Goal: Navigation & Orientation: Find specific page/section

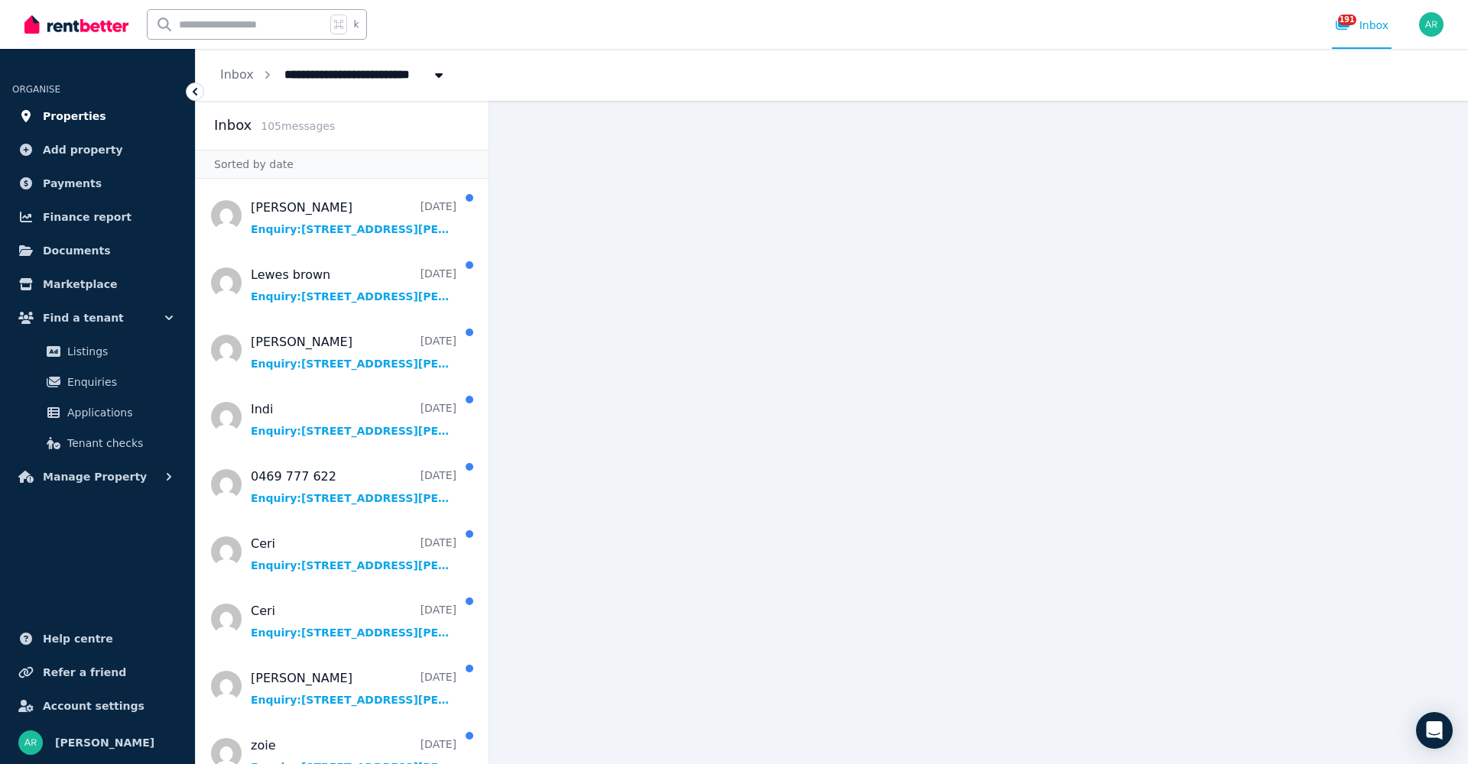
click at [49, 115] on span "Properties" at bounding box center [74, 116] width 63 height 18
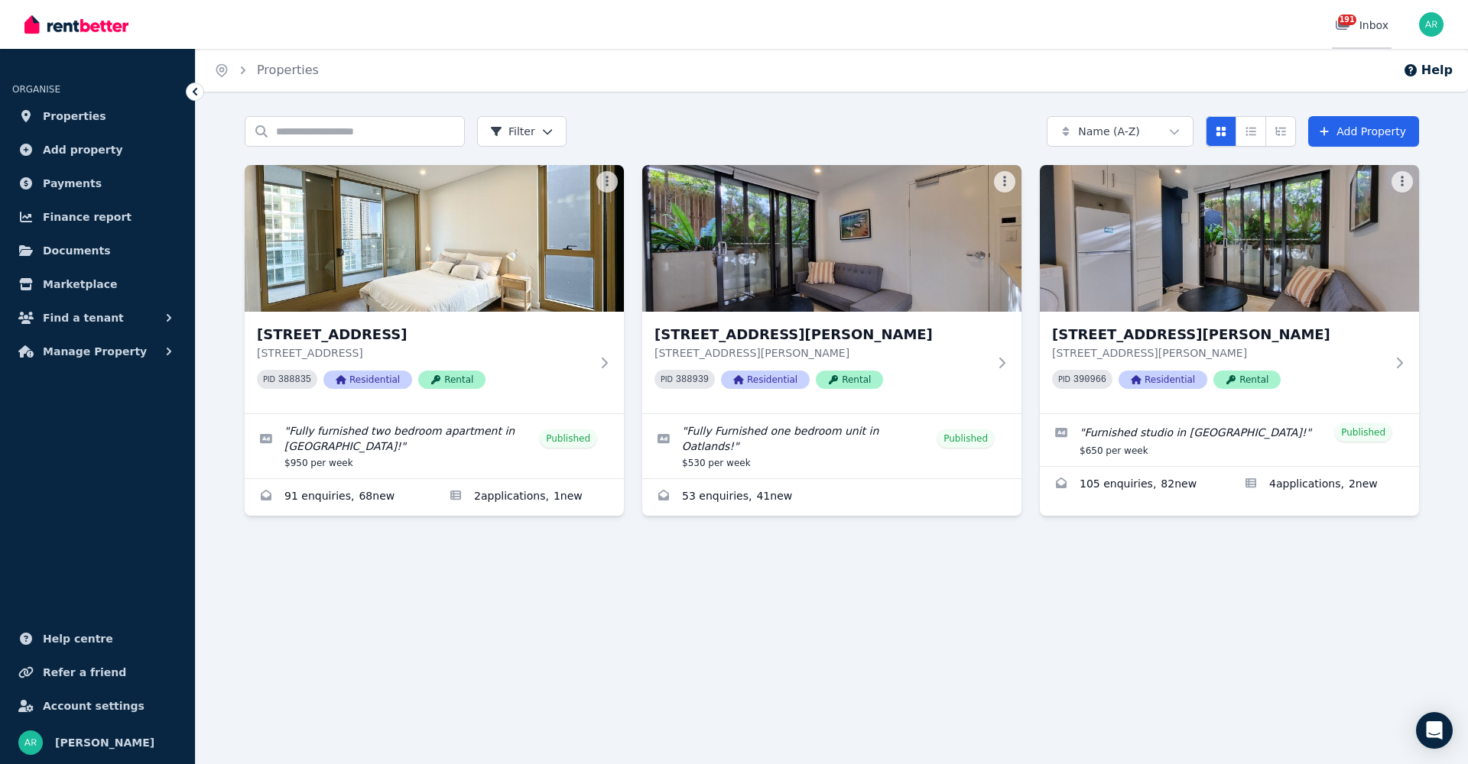
click at [1345, 28] on icon at bounding box center [1342, 24] width 15 height 12
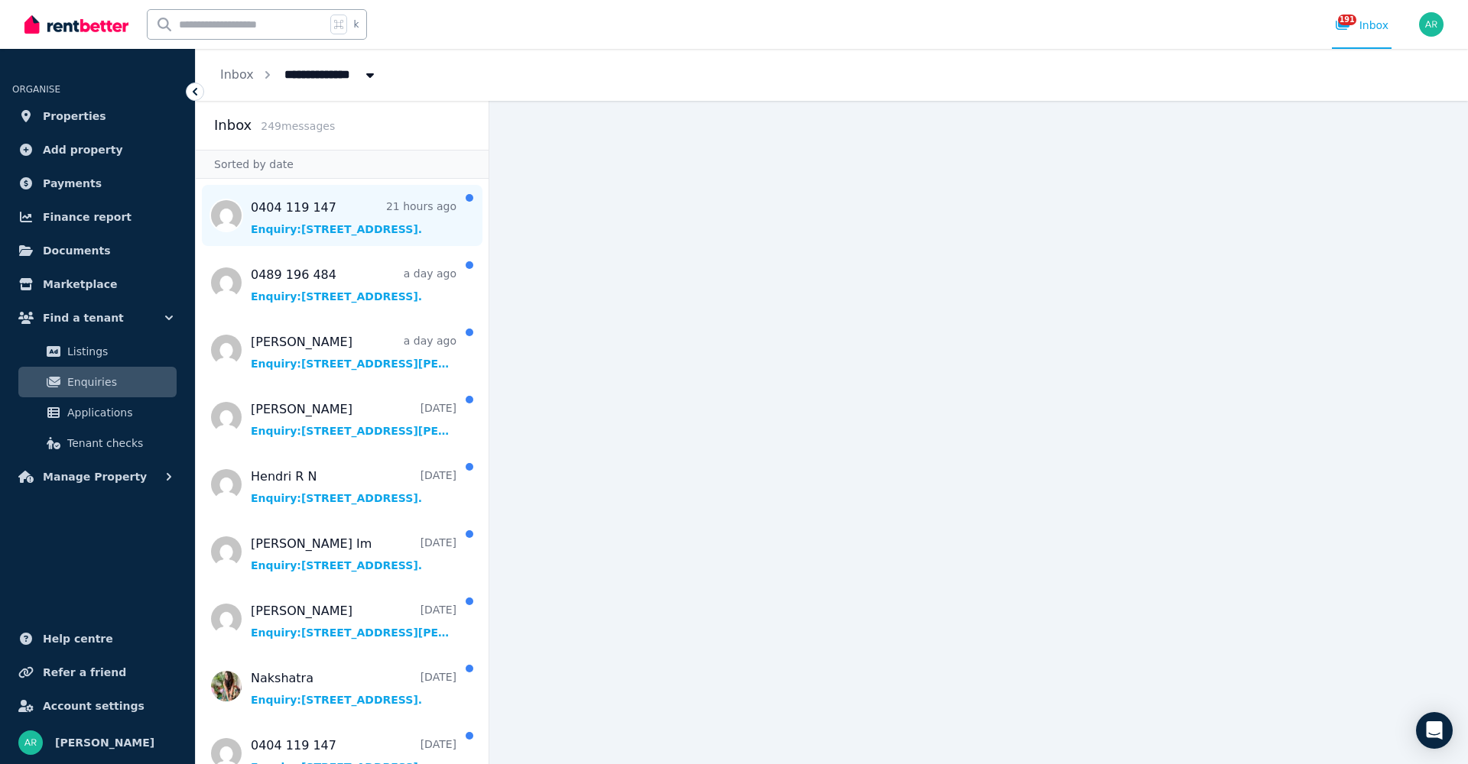
click at [311, 214] on span "Message list" at bounding box center [342, 215] width 293 height 61
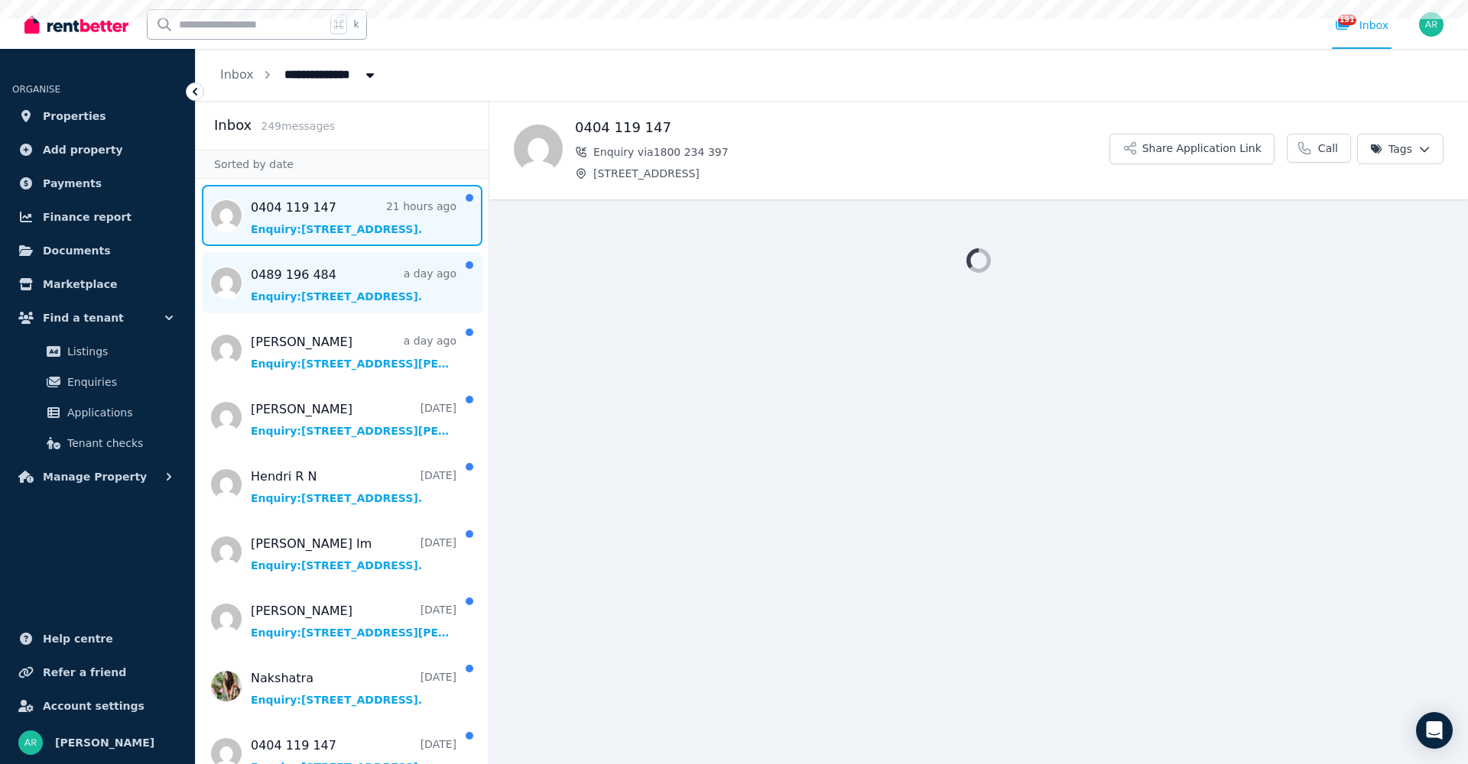
click at [310, 279] on span "Message list" at bounding box center [342, 282] width 293 height 61
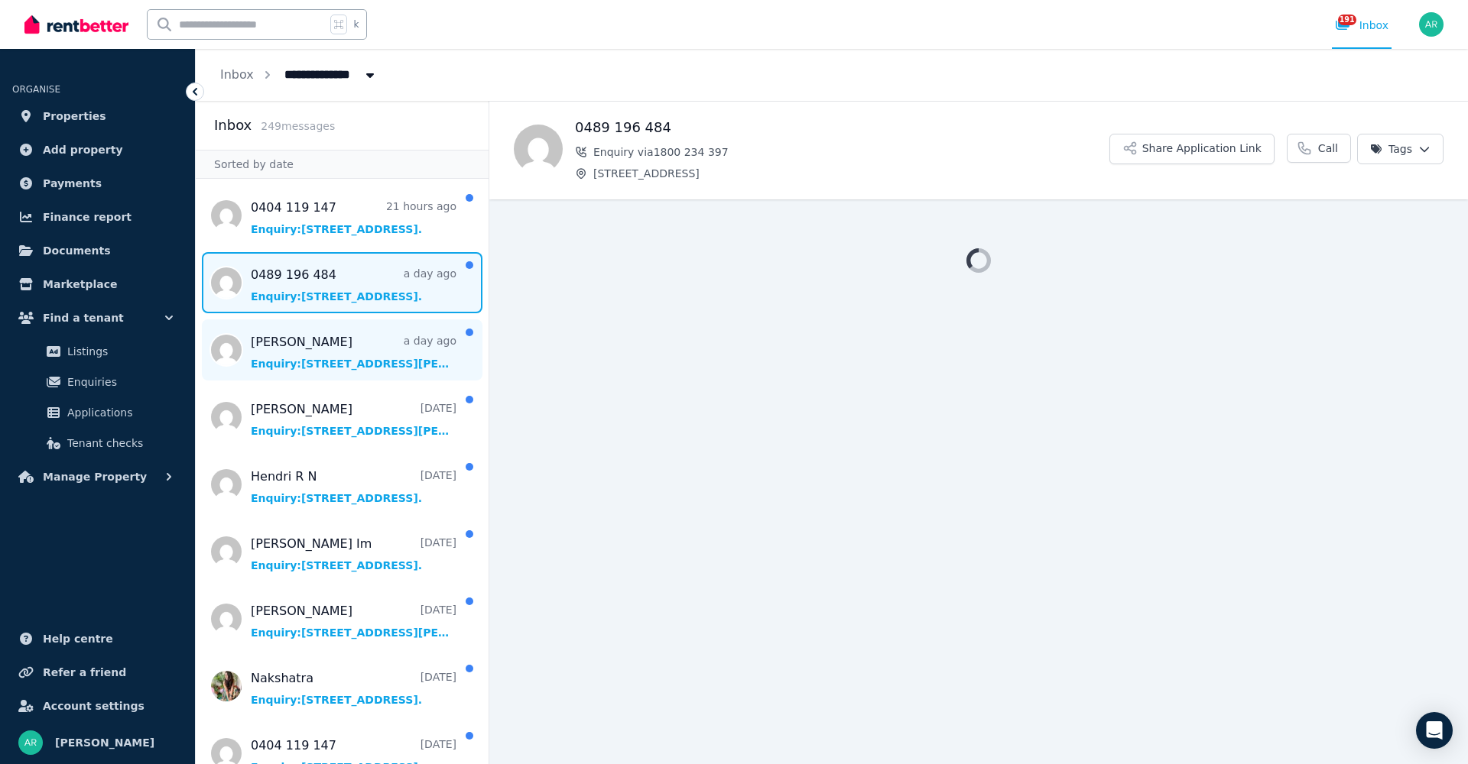
click at [302, 346] on span "Message list" at bounding box center [342, 349] width 293 height 61
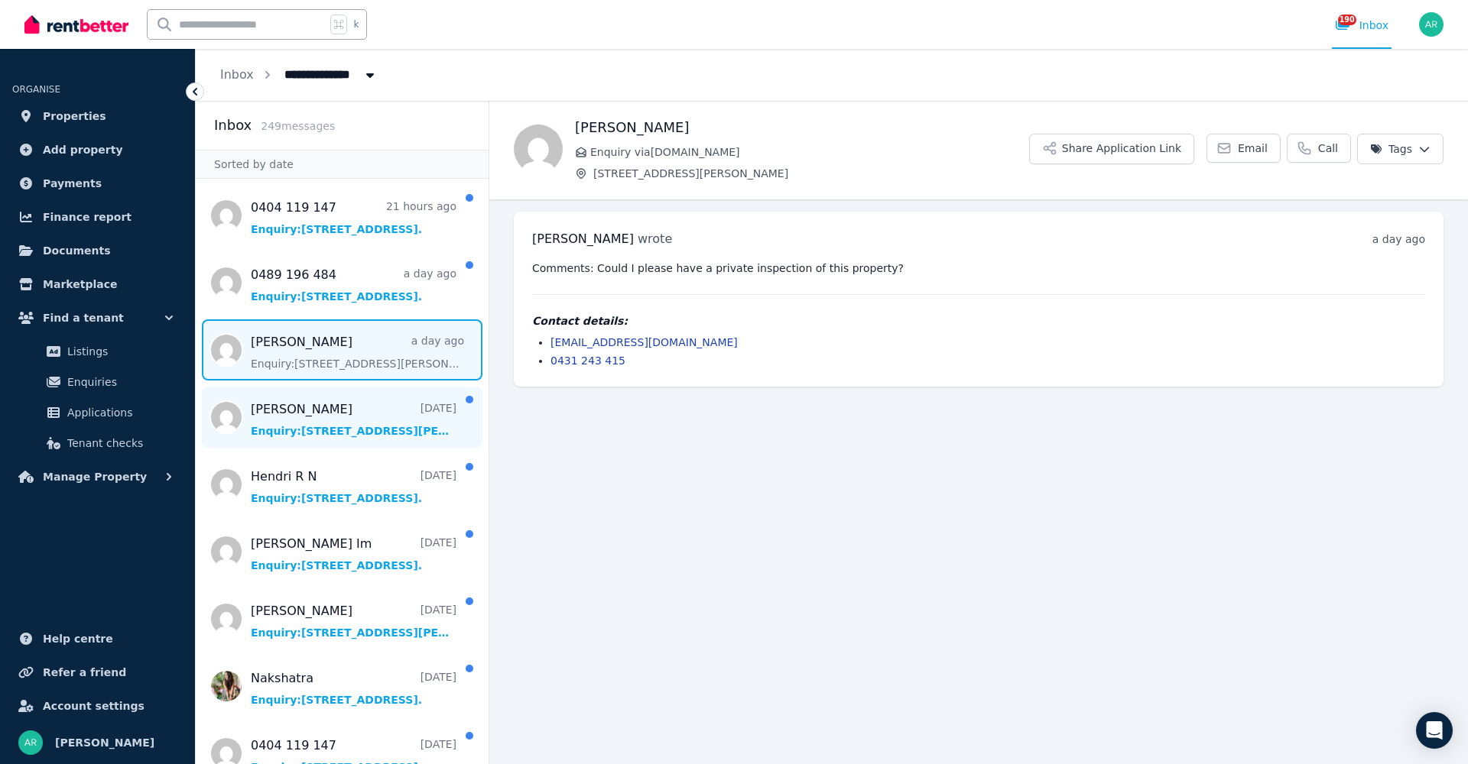
click at [305, 403] on span "Message list" at bounding box center [342, 417] width 293 height 61
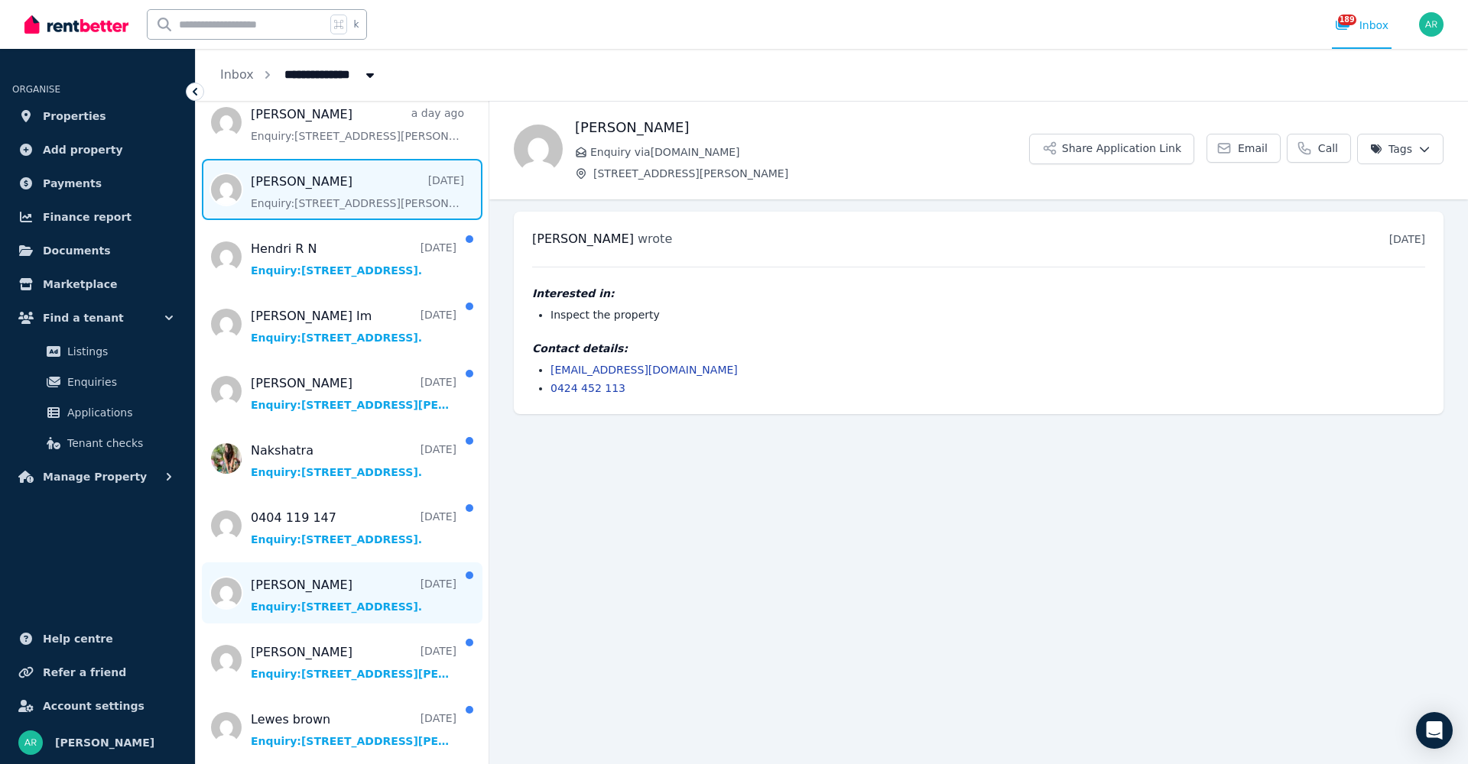
scroll to position [231, 0]
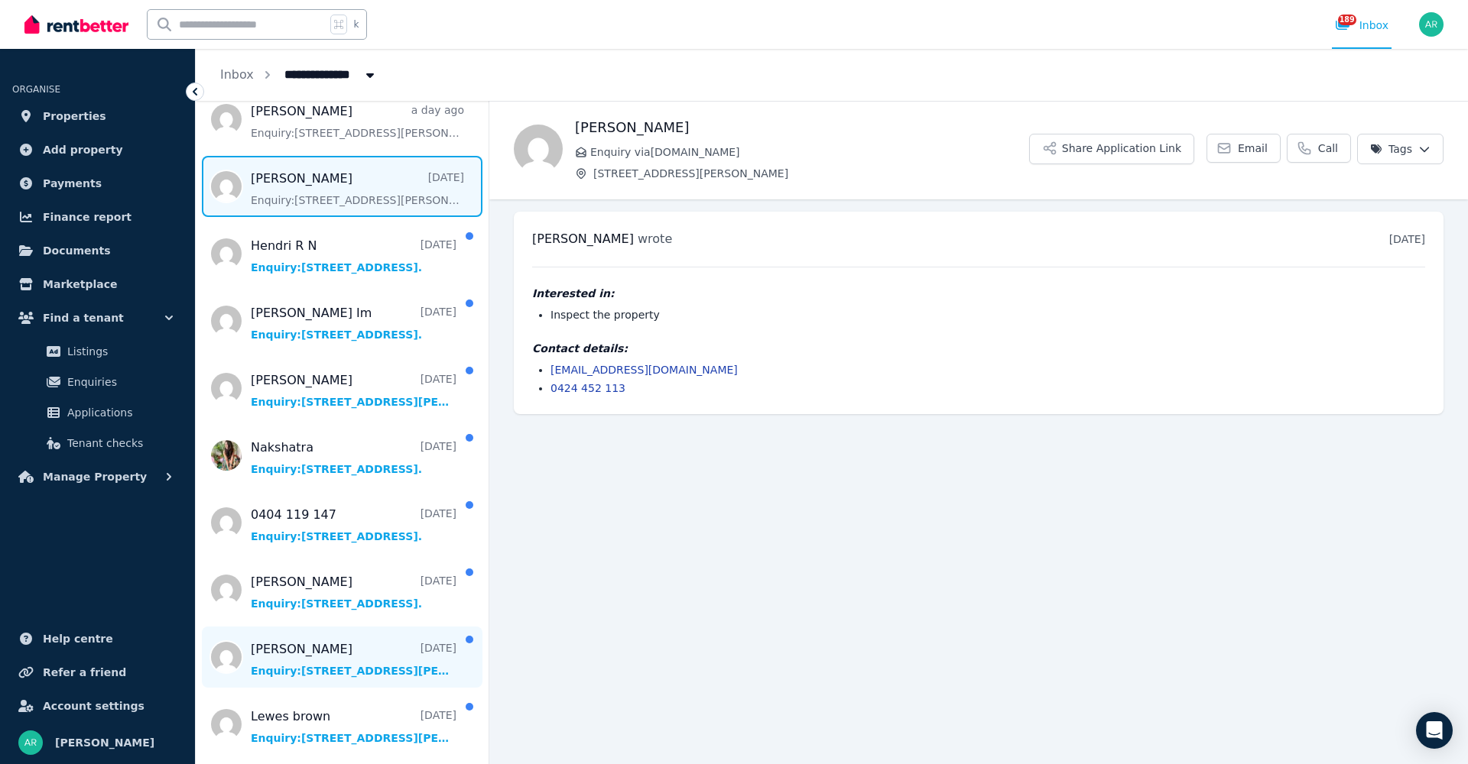
click at [324, 650] on span "Message list" at bounding box center [342, 657] width 293 height 61
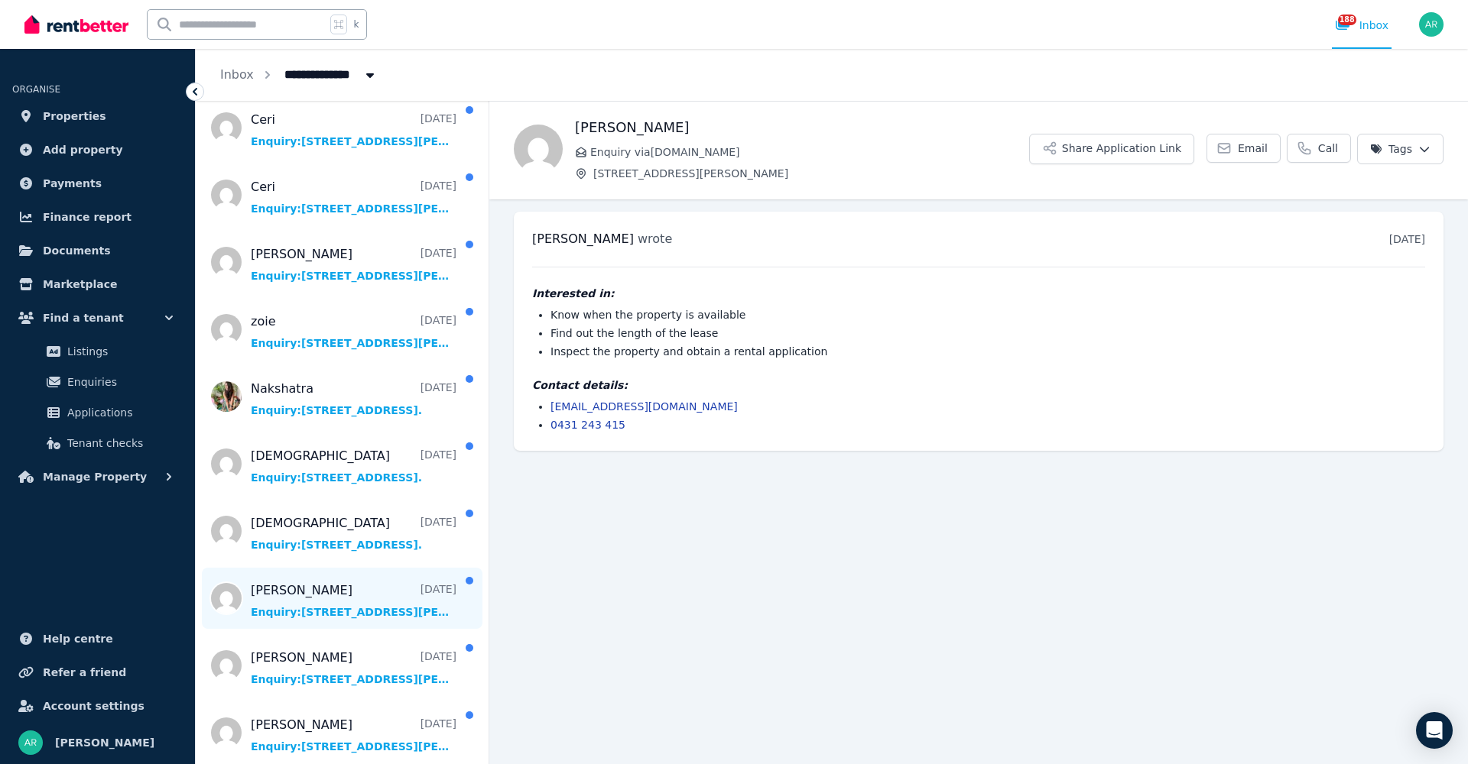
scroll to position [1191, 0]
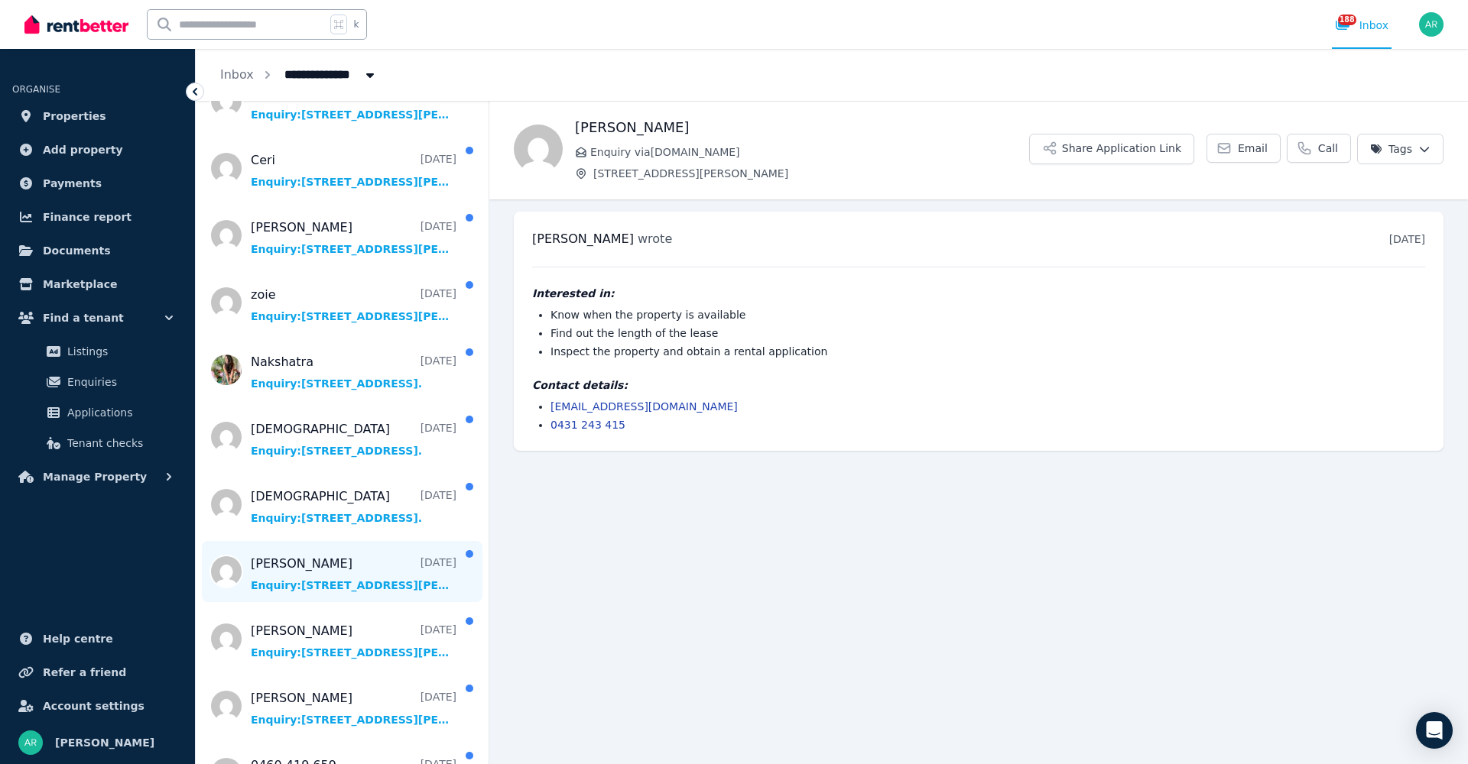
click at [317, 585] on span "Message list" at bounding box center [342, 571] width 293 height 61
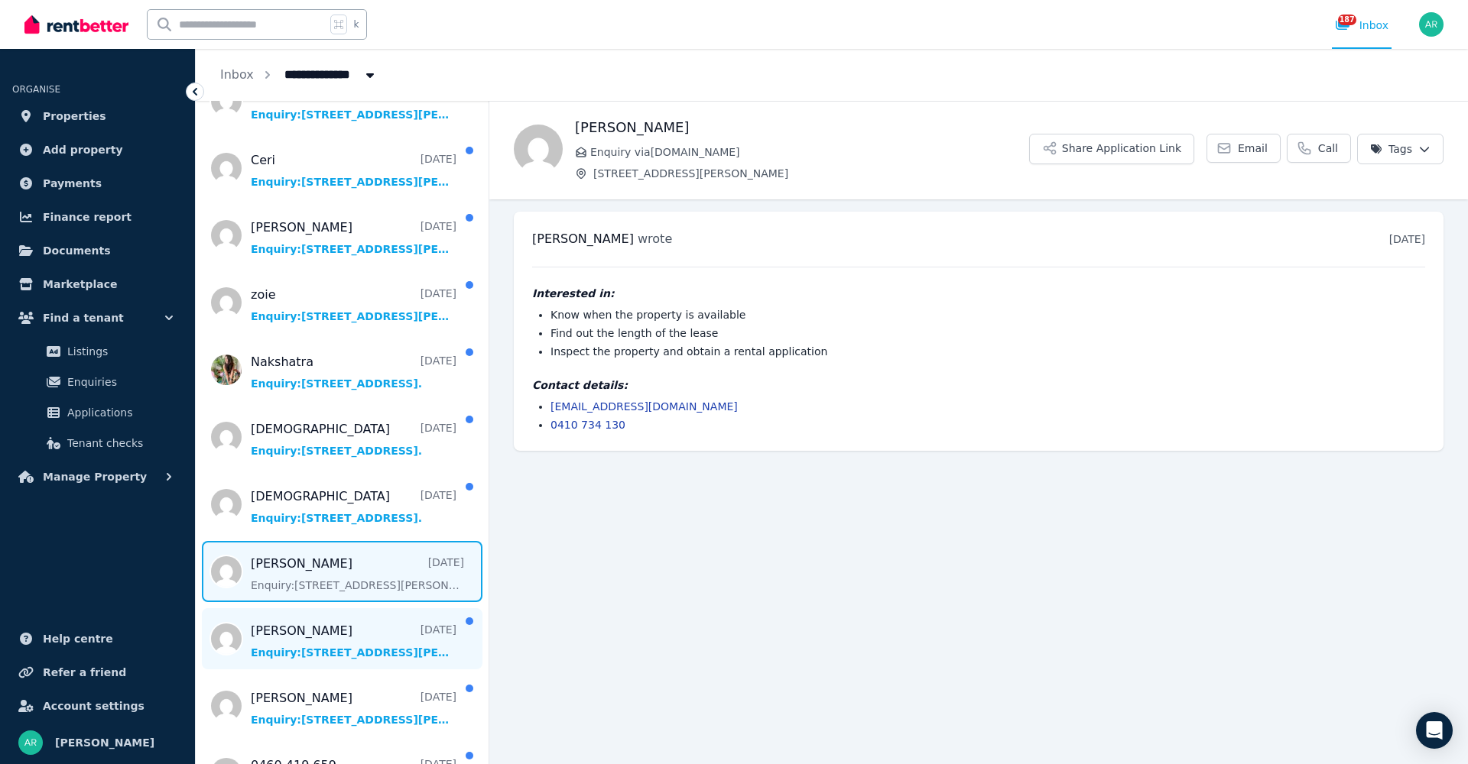
click at [292, 664] on span "Message list" at bounding box center [342, 638] width 293 height 61
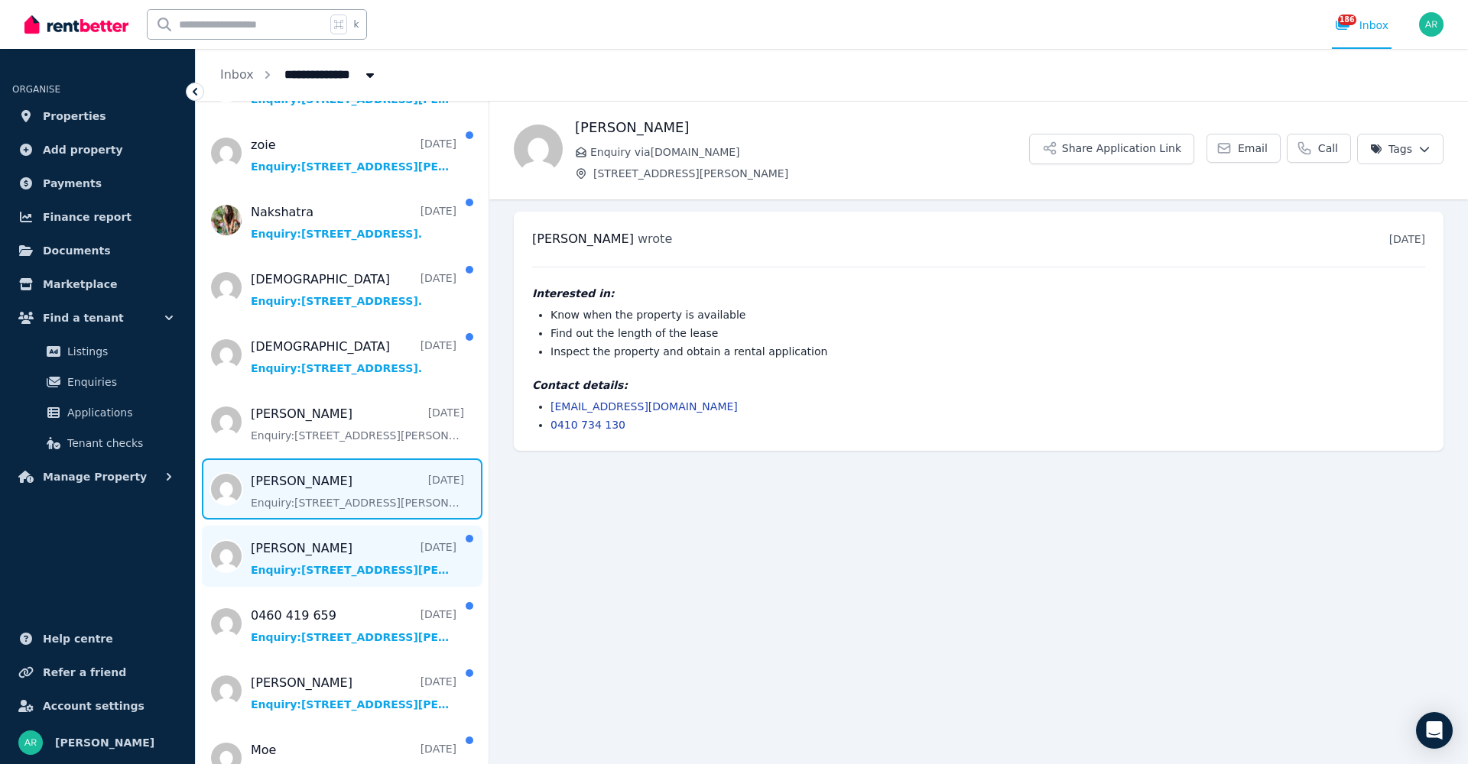
scroll to position [1380, 0]
